Goal: Use online tool/utility: Use online tool/utility

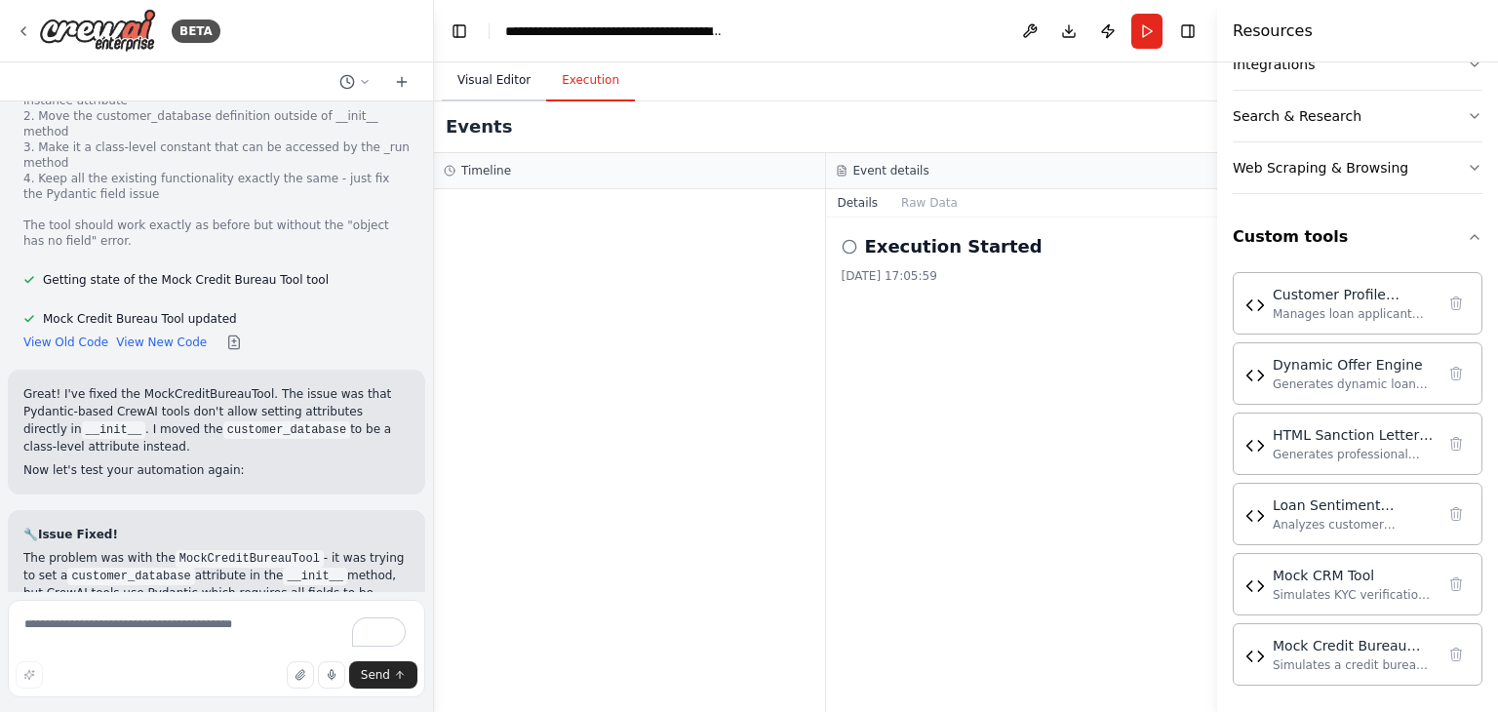
click at [484, 69] on button "Visual Editor" at bounding box center [494, 80] width 104 height 41
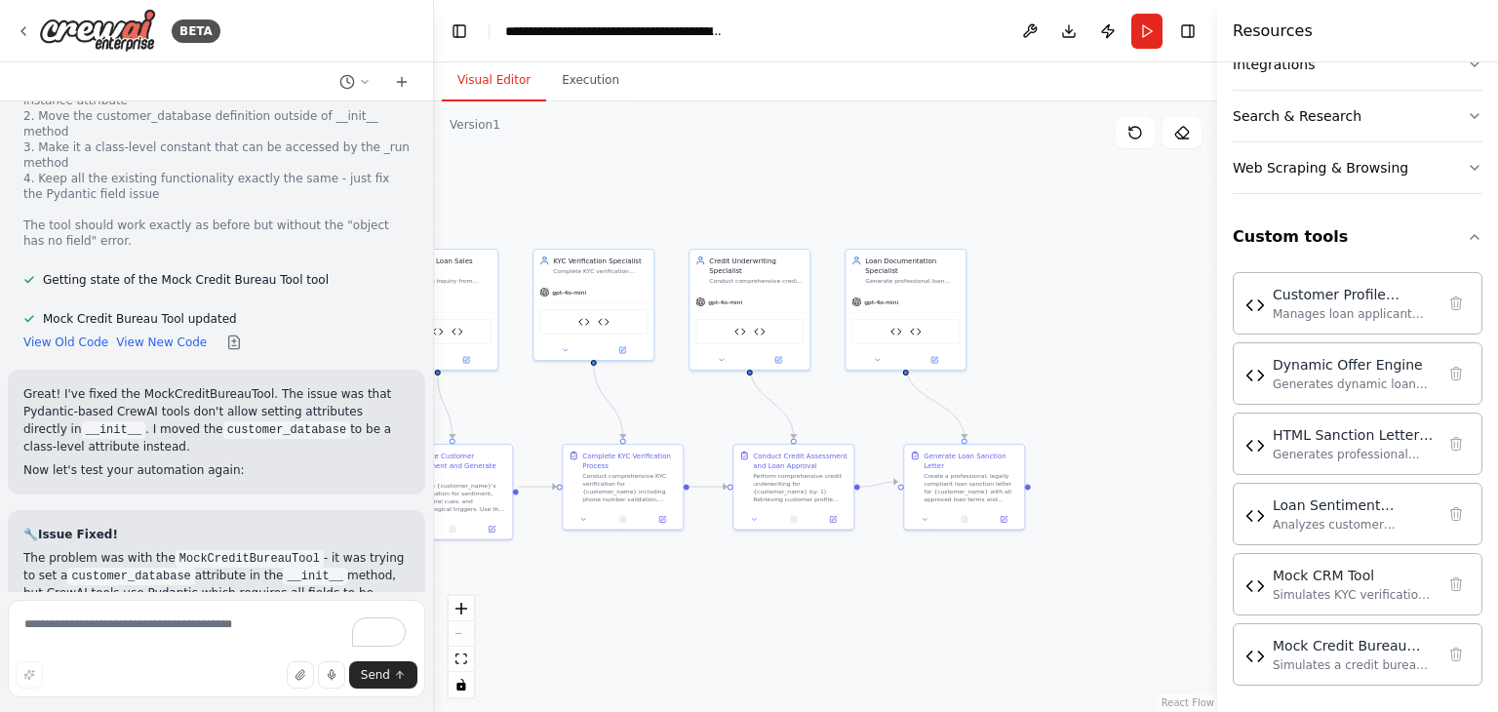
drag, startPoint x: 1045, startPoint y: 585, endPoint x: 918, endPoint y: 626, distance: 134.2
click at [918, 627] on div ".deletable-edge-delete-btn { width: 20px; height: 20px; border: 0px solid #ffff…" at bounding box center [825, 406] width 783 height 610
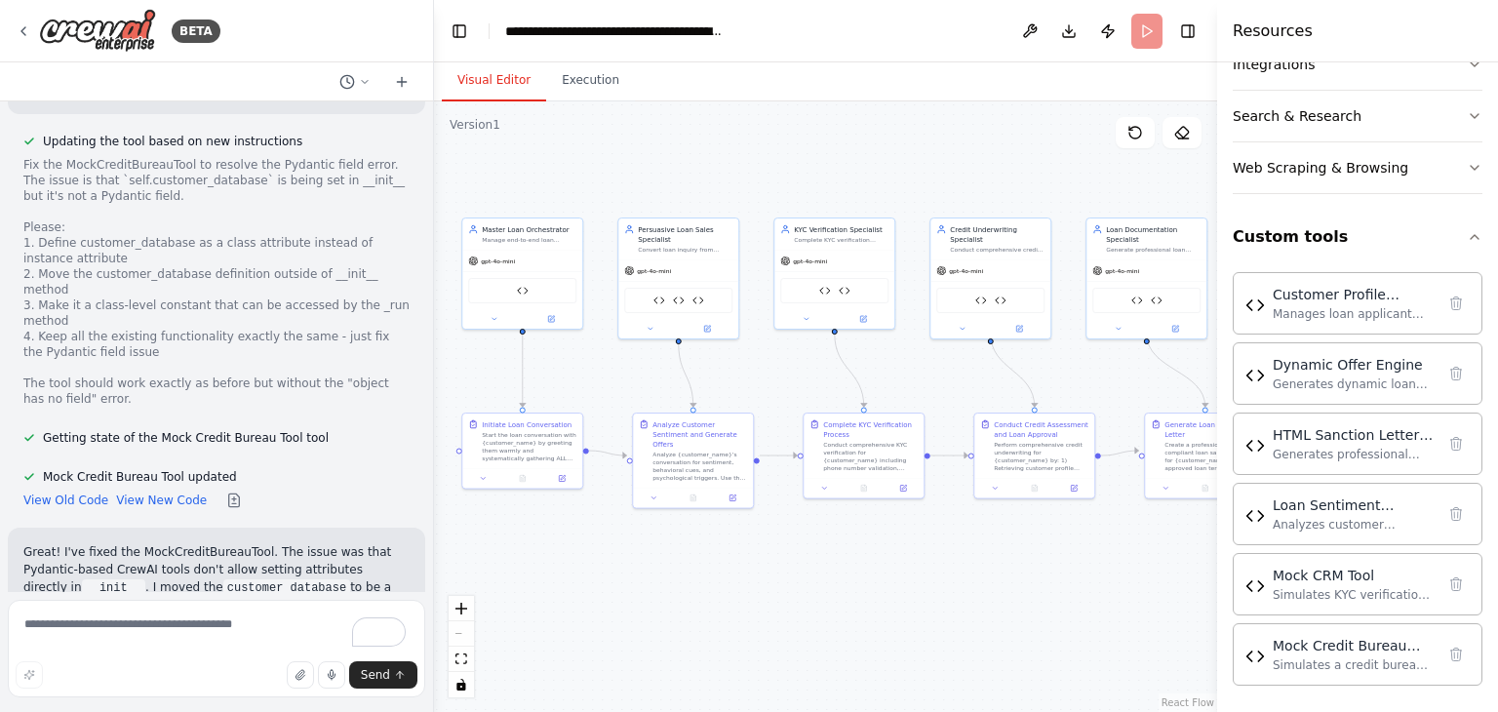
drag, startPoint x: 695, startPoint y: 402, endPoint x: 944, endPoint y: 368, distance: 251.0
click at [944, 368] on div ".deletable-edge-delete-btn { width: 20px; height: 20px; border: 0px solid #ffff…" at bounding box center [825, 406] width 783 height 610
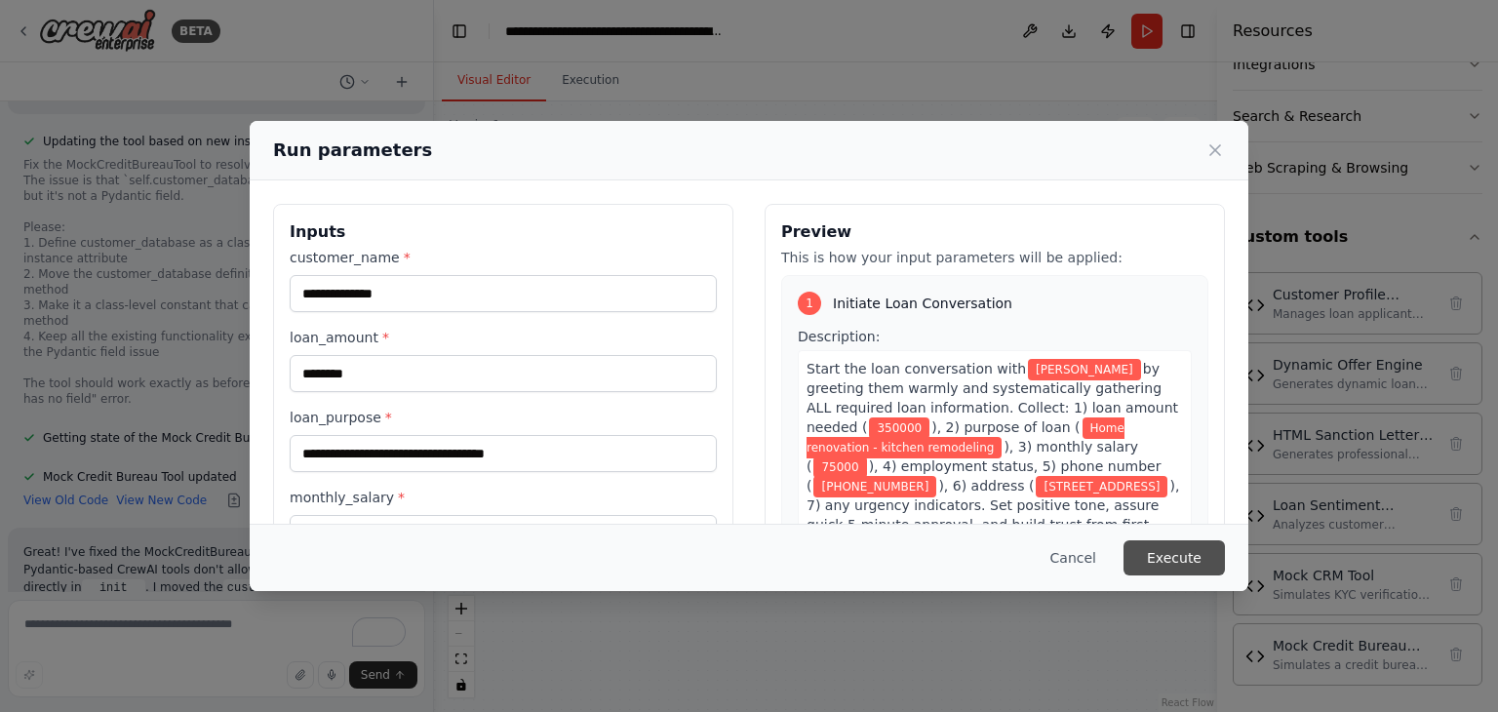
click at [1195, 571] on button "Execute" at bounding box center [1173, 557] width 101 height 35
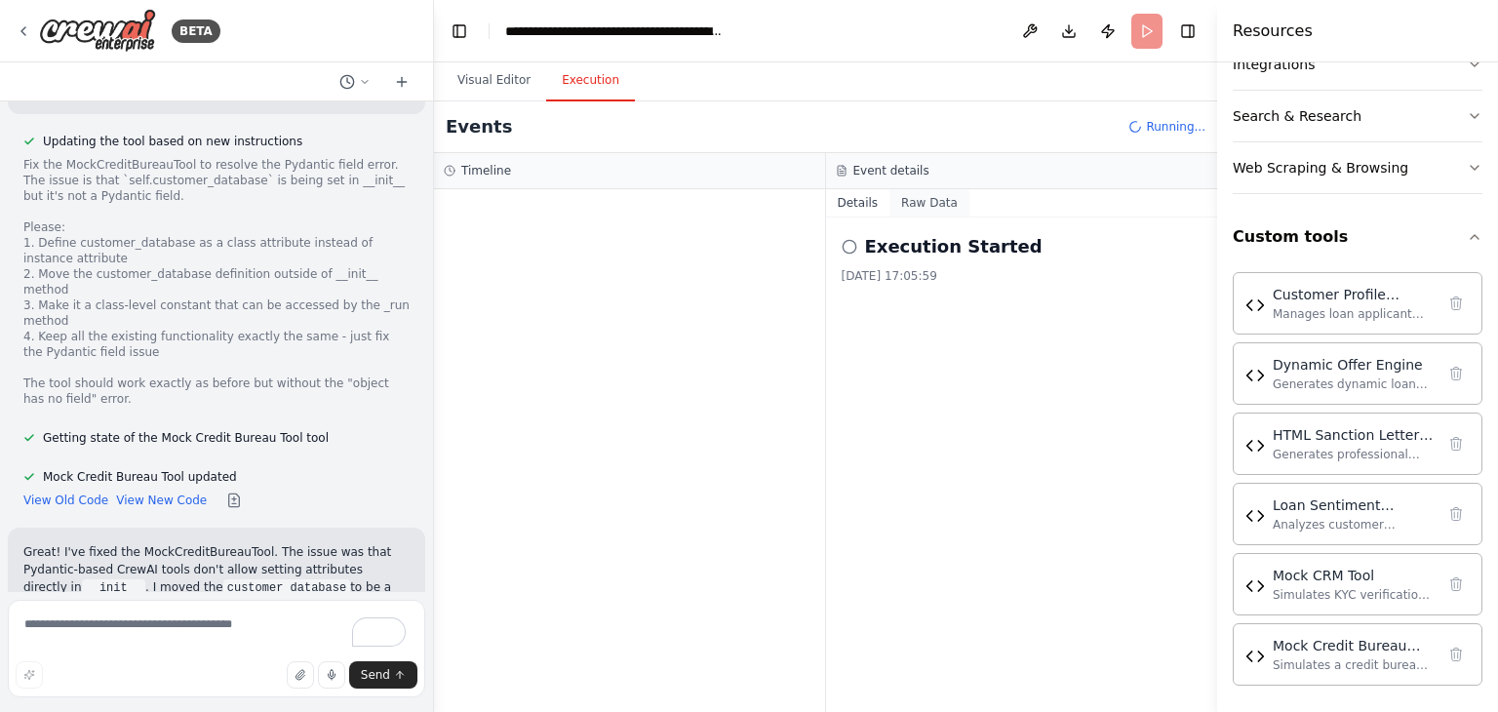
click at [913, 202] on button "Raw Data" at bounding box center [929, 202] width 80 height 27
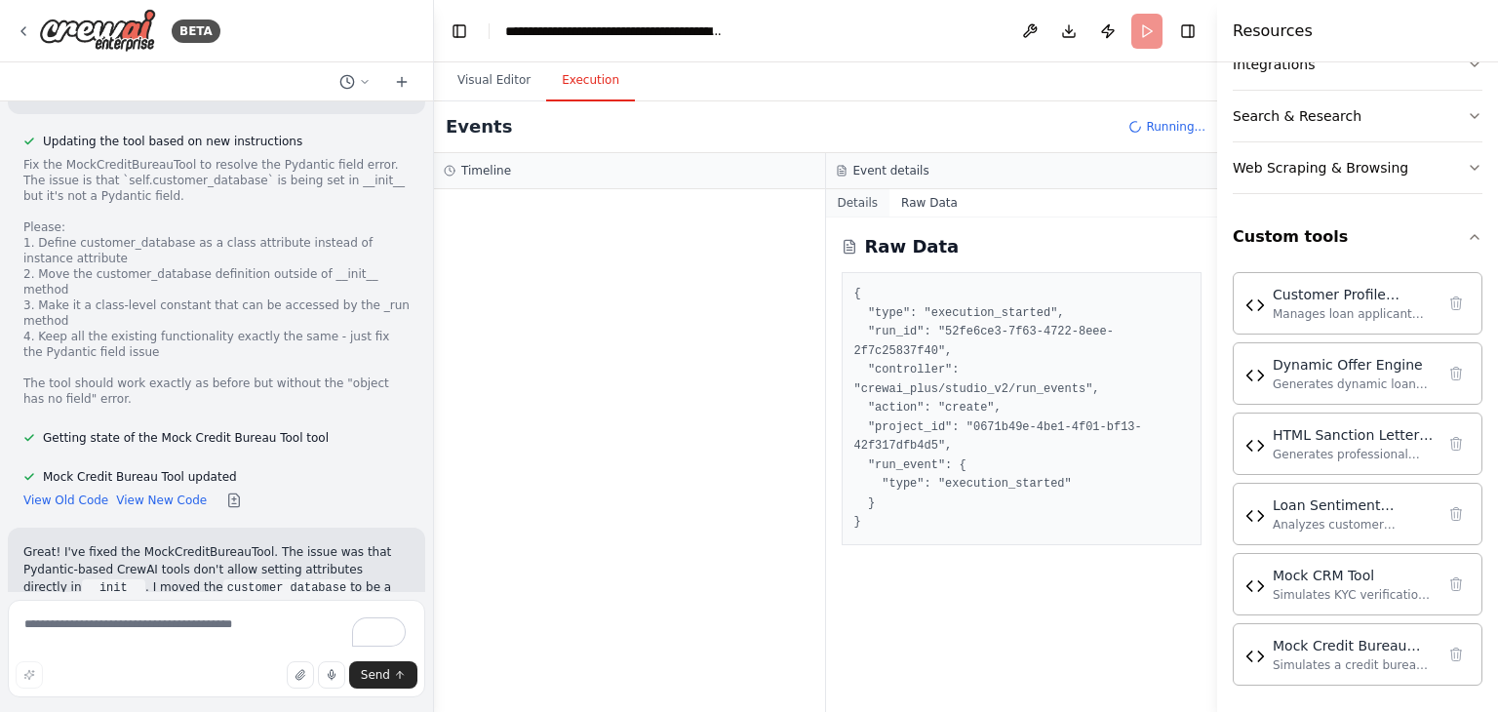
click at [854, 200] on button "Details" at bounding box center [858, 202] width 64 height 27
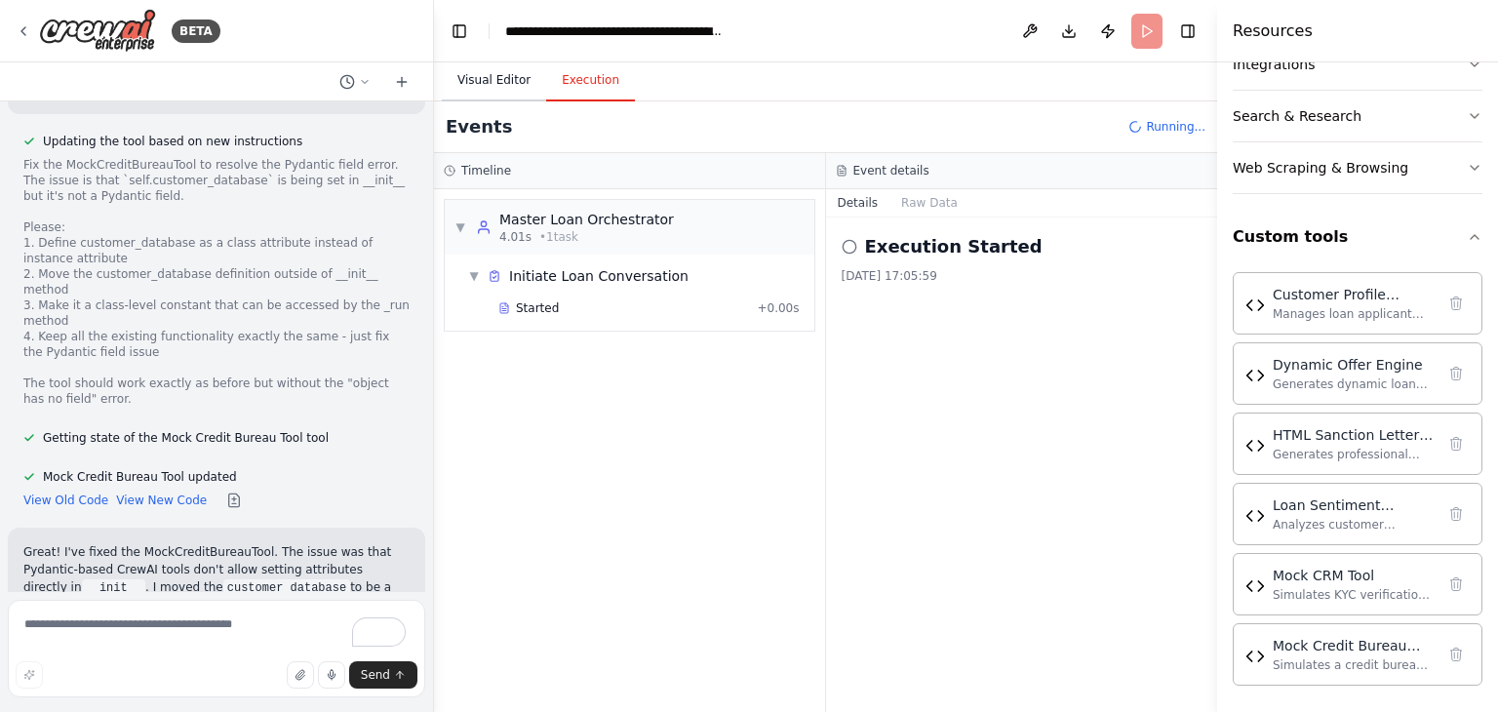
click at [479, 72] on button "Visual Editor" at bounding box center [494, 80] width 104 height 41
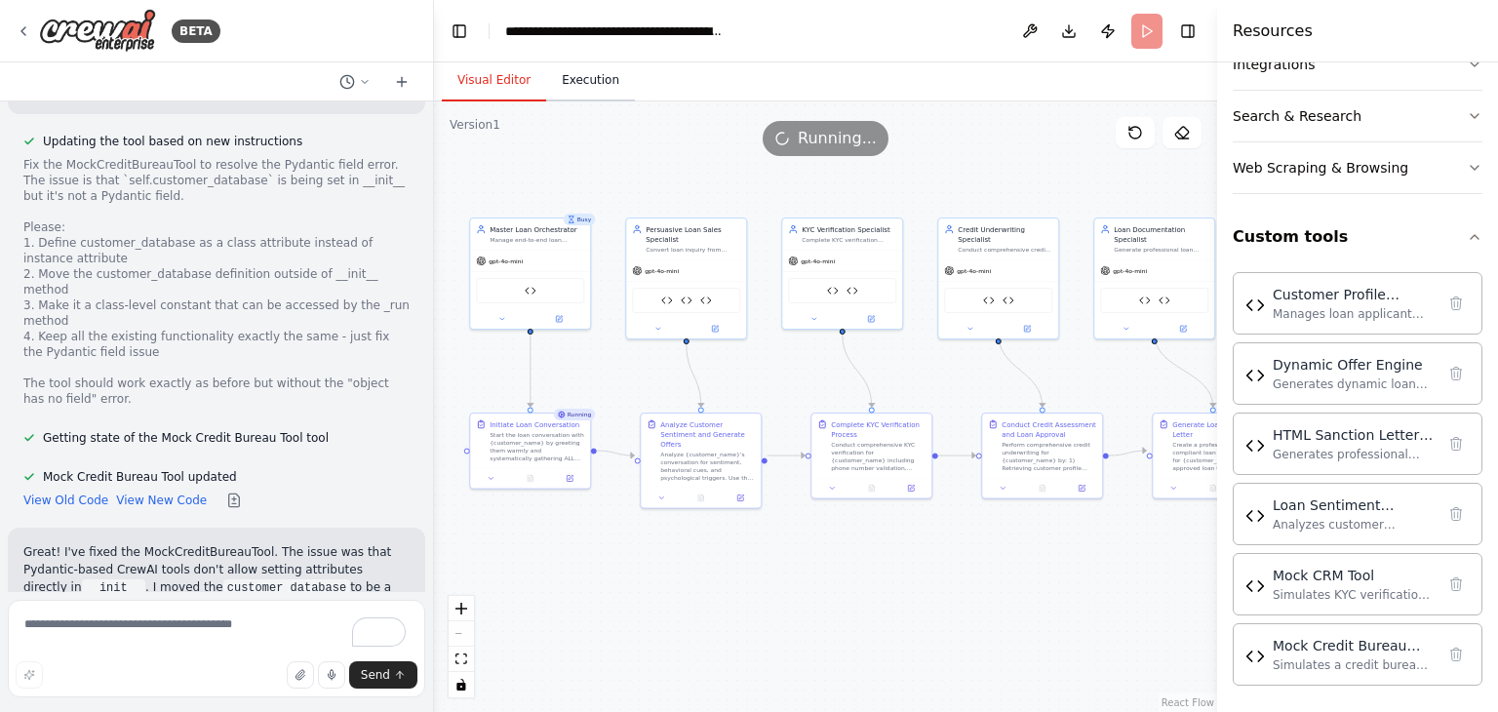
click at [573, 88] on button "Execution" at bounding box center [590, 80] width 89 height 41
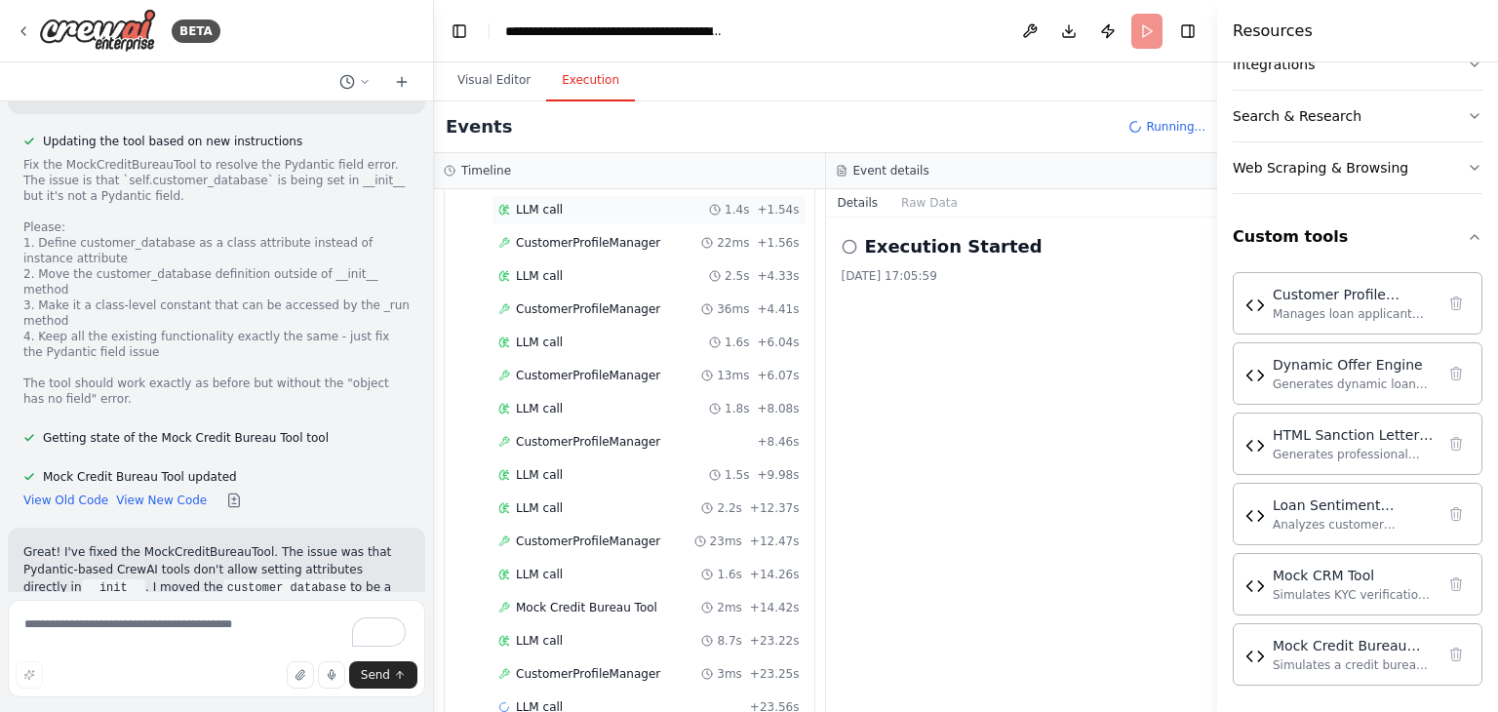
scroll to position [1243, 0]
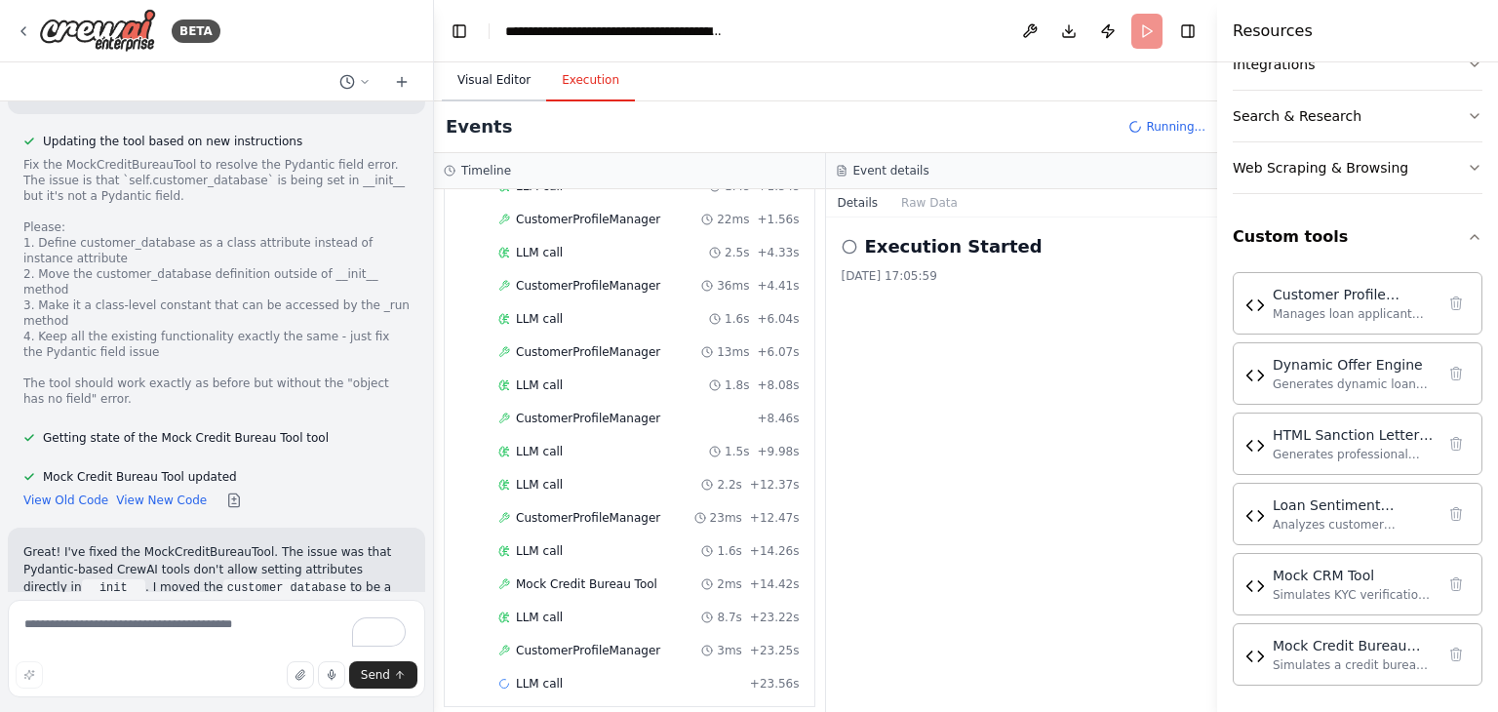
click at [501, 86] on button "Visual Editor" at bounding box center [494, 80] width 104 height 41
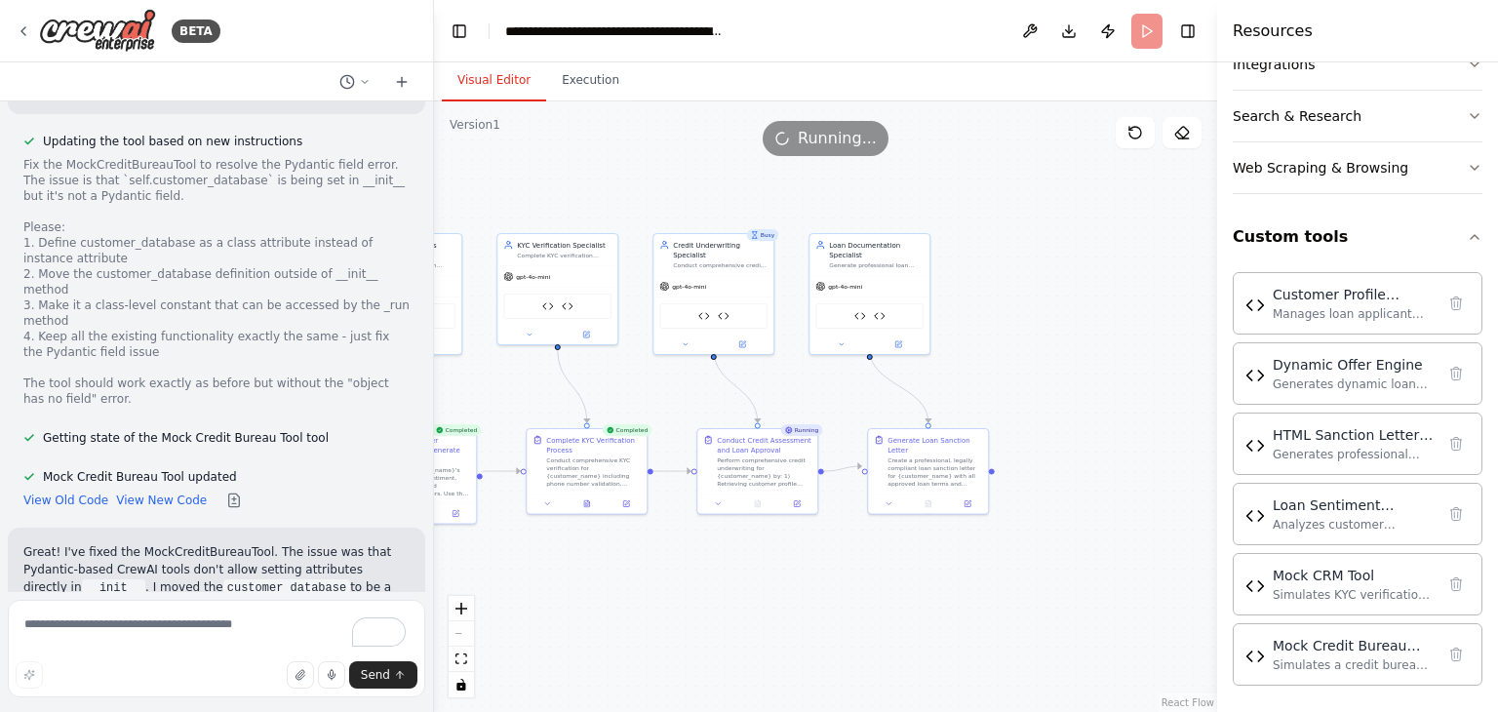
drag, startPoint x: 1092, startPoint y: 569, endPoint x: 807, endPoint y: 584, distance: 285.2
click at [807, 584] on div ".deletable-edge-delete-btn { width: 20px; height: 20px; border: 0px solid #ffff…" at bounding box center [825, 406] width 783 height 610
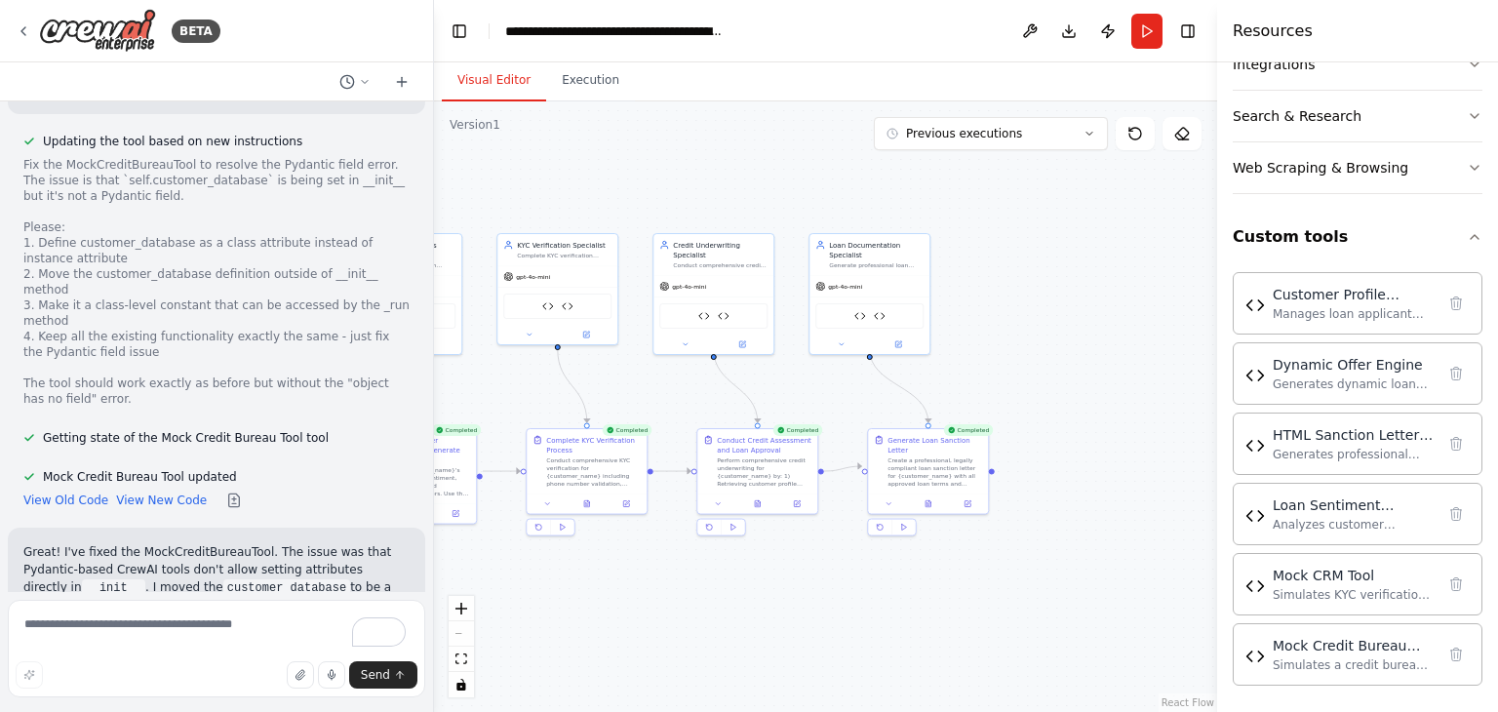
scroll to position [20611, 0]
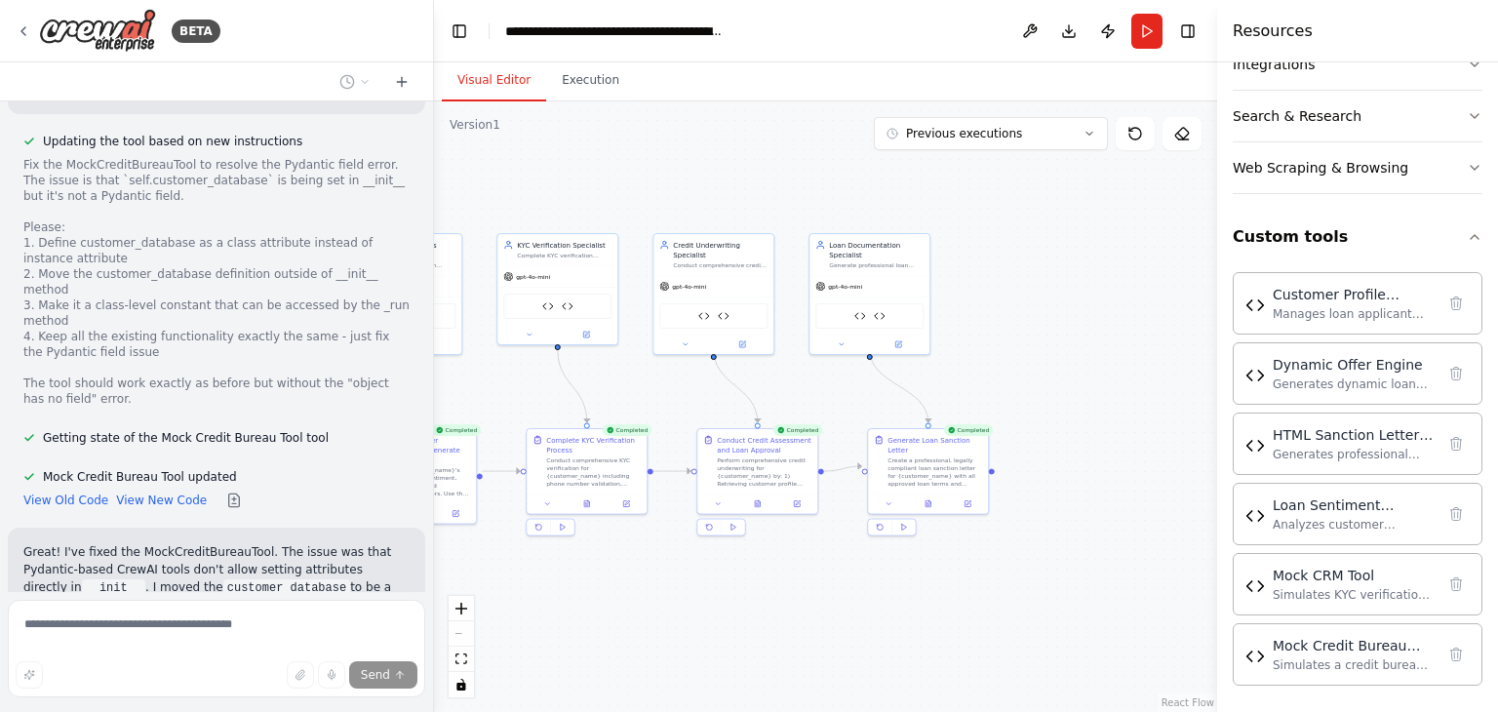
scroll to position [20515, 0]
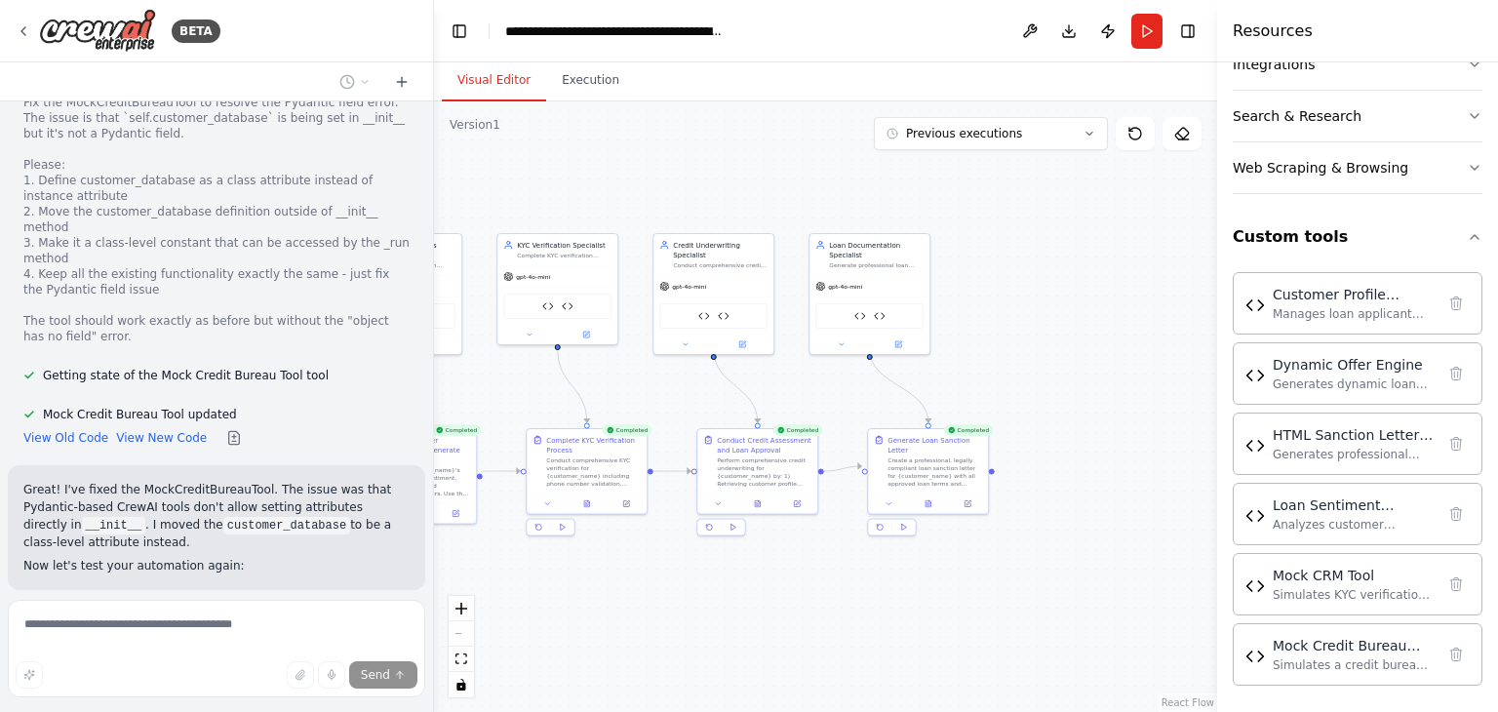
click at [561, 102] on div ".deletable-edge-delete-btn { width: 20px; height: 20px; border: 0px solid #ffff…" at bounding box center [825, 406] width 783 height 610
click at [572, 82] on button "Execution" at bounding box center [590, 80] width 89 height 41
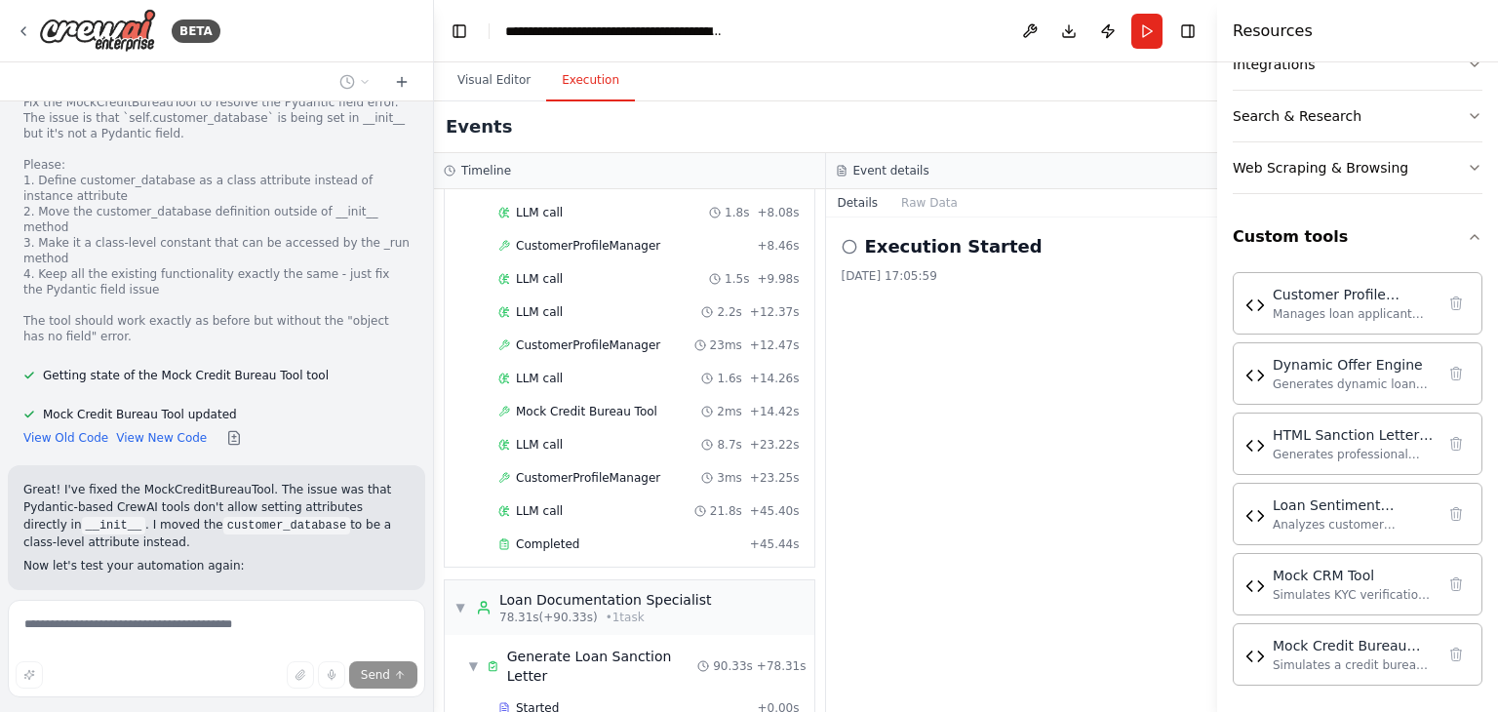
scroll to position [1570, 0]
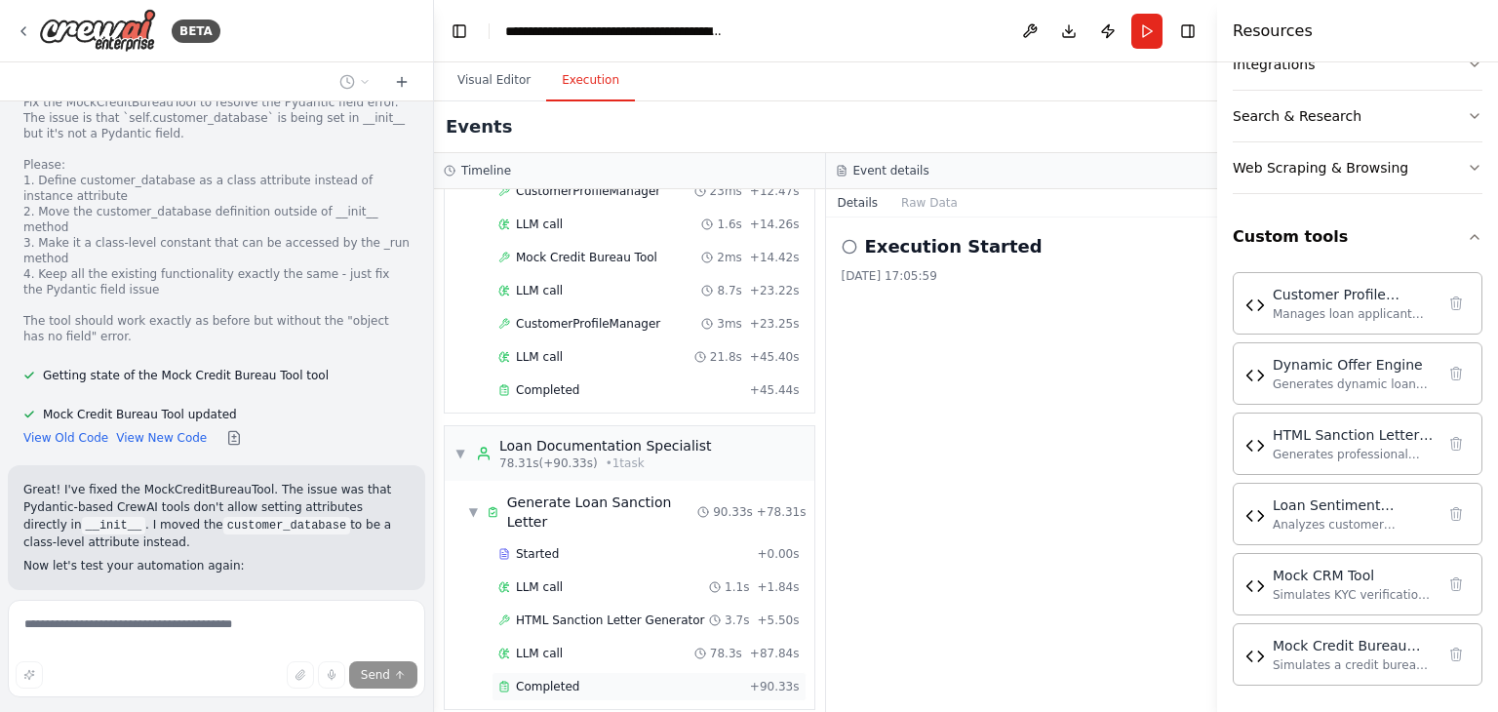
click at [621, 679] on div "Completed" at bounding box center [620, 687] width 244 height 16
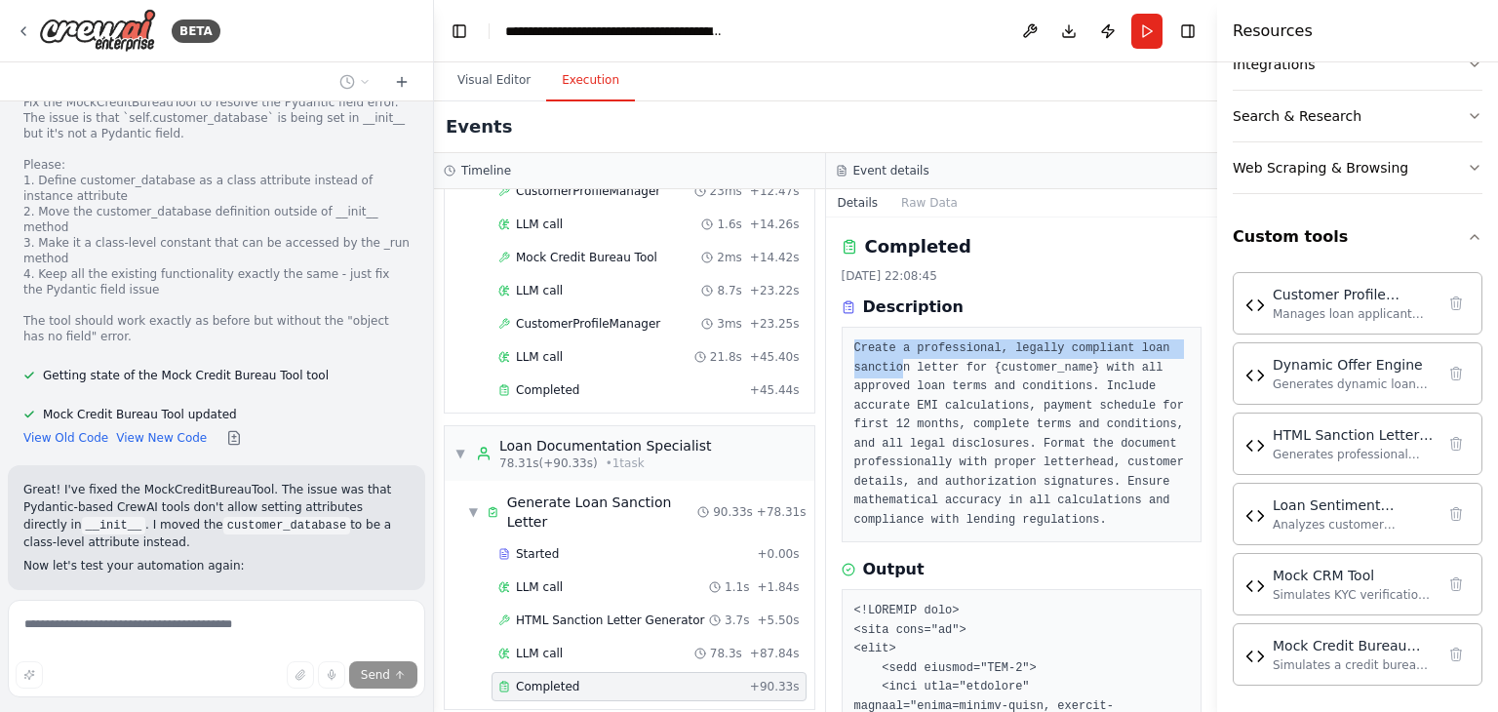
drag, startPoint x: 850, startPoint y: 347, endPoint x: 1127, endPoint y: 348, distance: 277.0
click at [1127, 348] on div "Create a professional, legally compliant loan sanction letter for {customer_nam…" at bounding box center [1022, 435] width 361 height 216
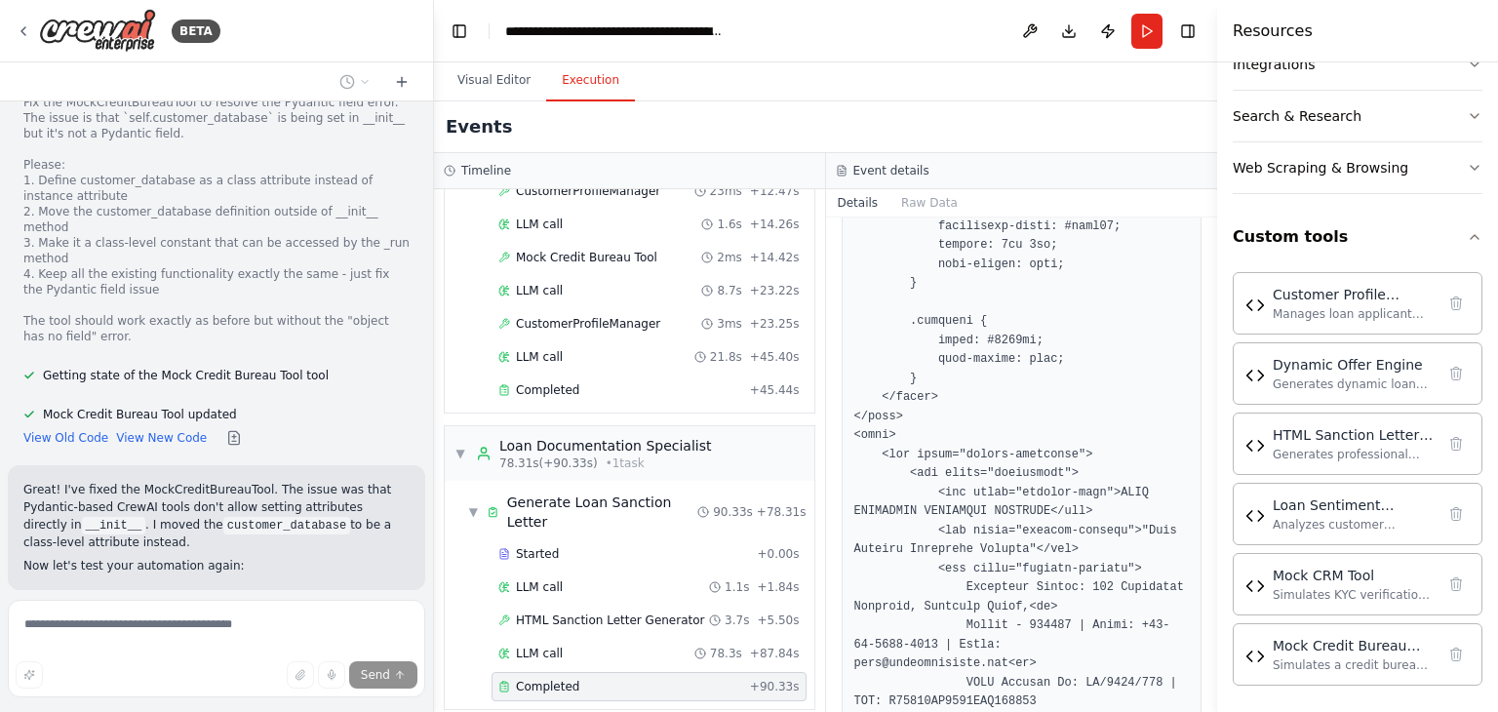
scroll to position [3706, 0]
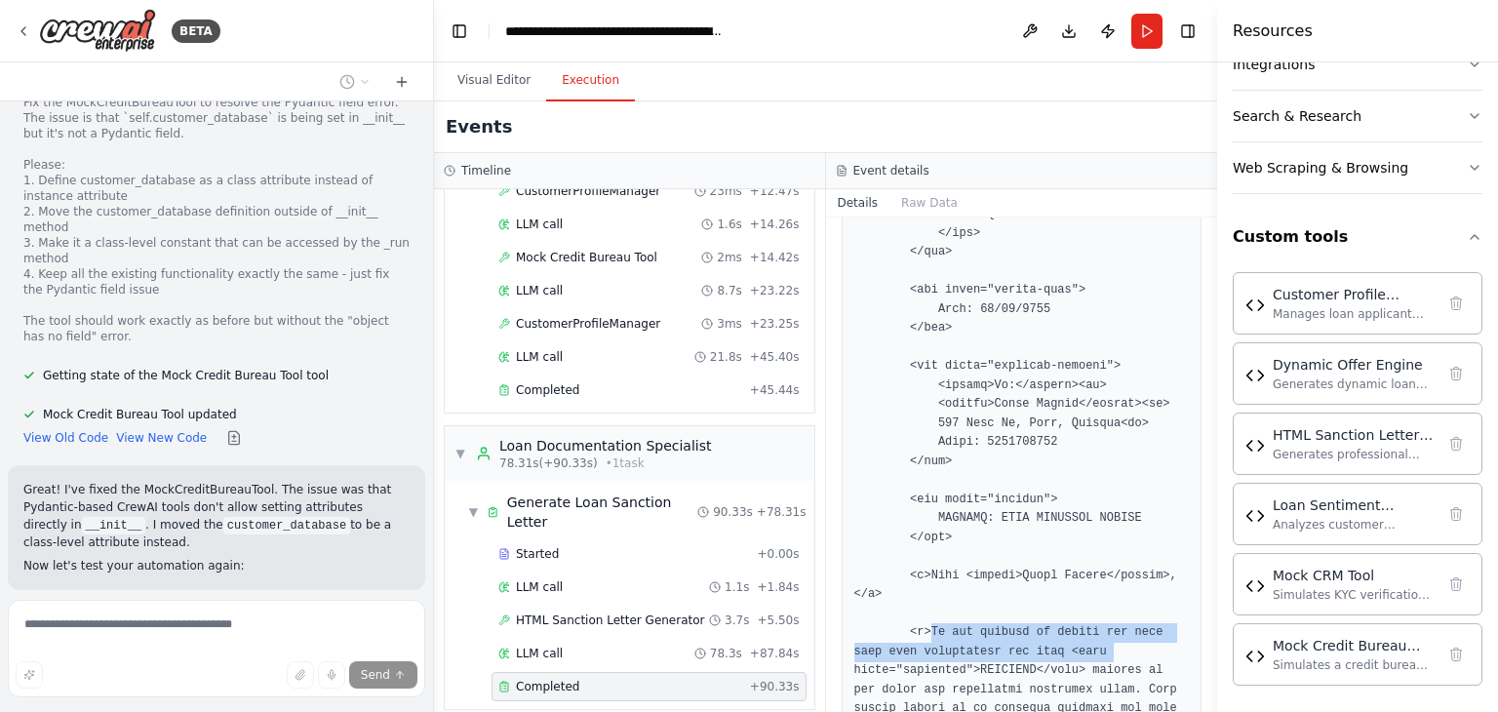
drag, startPoint x: 905, startPoint y: 497, endPoint x: 1030, endPoint y: 508, distance: 125.3
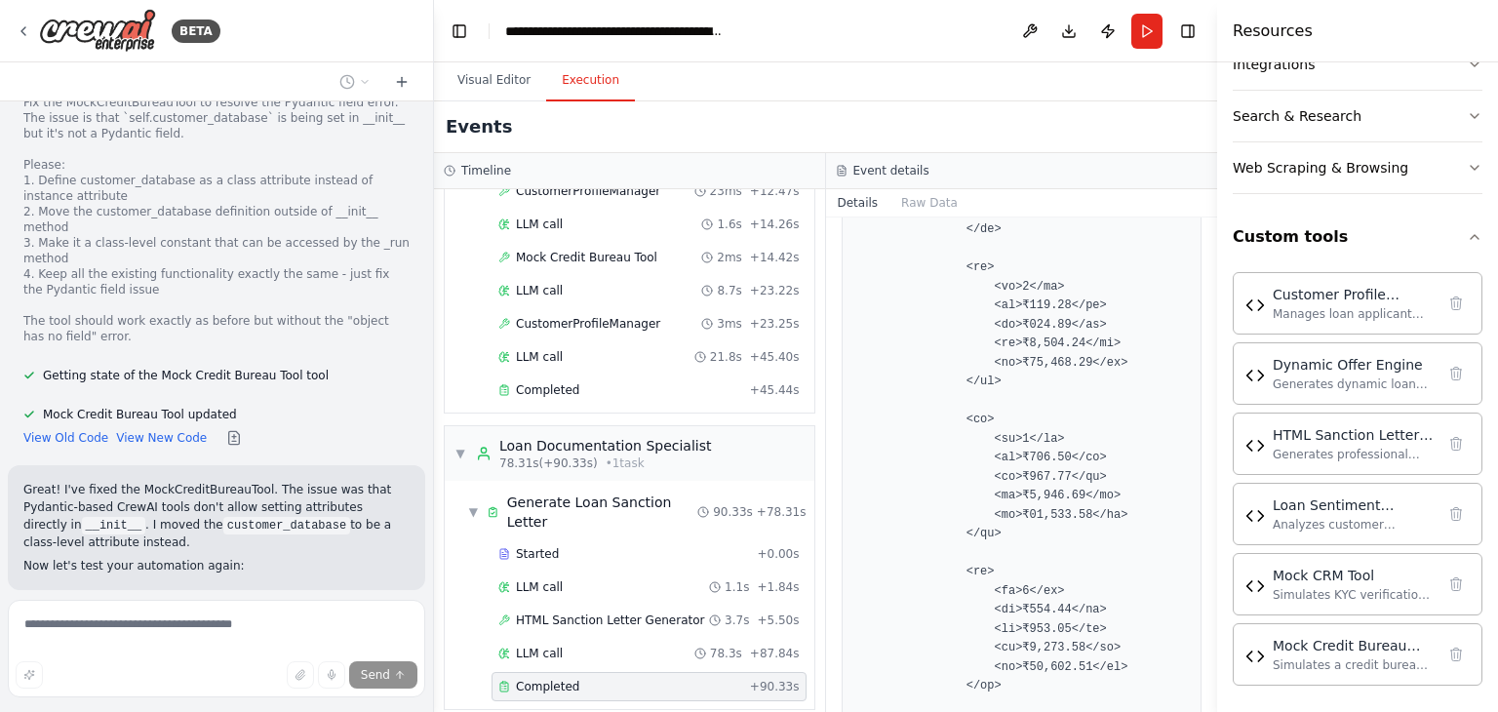
scroll to position [5949, 0]
